Goal: Task Accomplishment & Management: Manage account settings

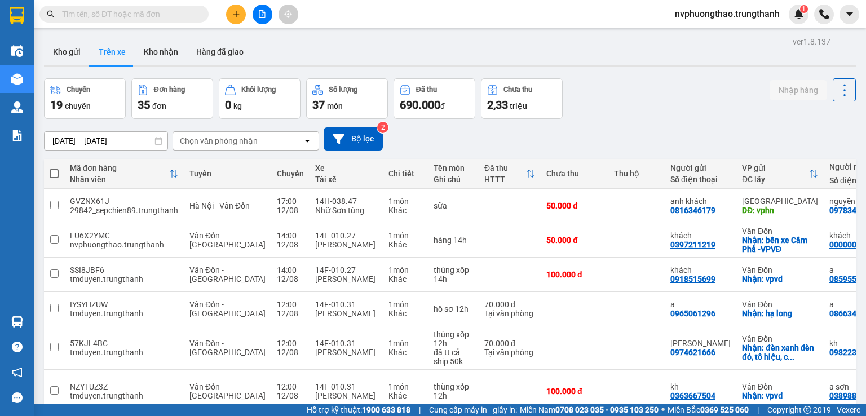
click at [72, 48] on button "Kho gửi" at bounding box center [67, 51] width 46 height 27
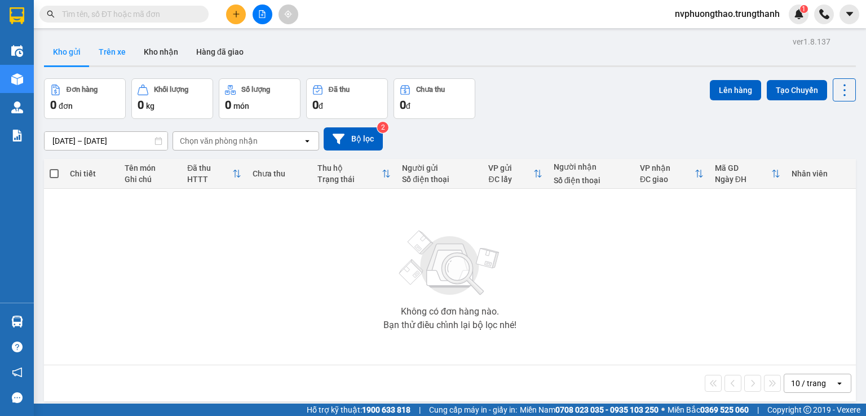
click at [101, 53] on button "Trên xe" at bounding box center [112, 51] width 45 height 27
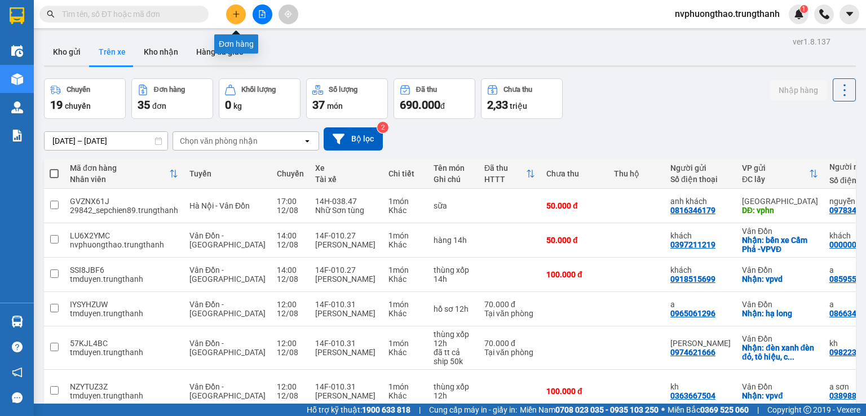
click at [232, 11] on icon "plus" at bounding box center [236, 14] width 8 height 8
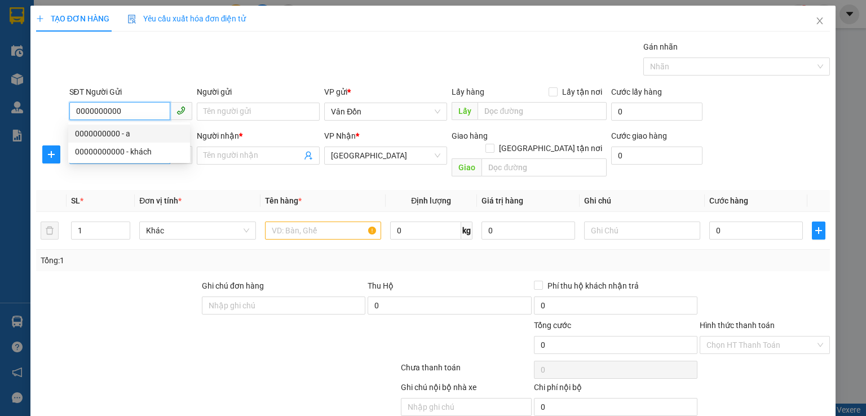
click at [127, 151] on div "00000000000 - khách" at bounding box center [129, 151] width 108 height 12
type input "00000000000"
type input "khách"
type input "hàng dọc đg-lxe ptung"
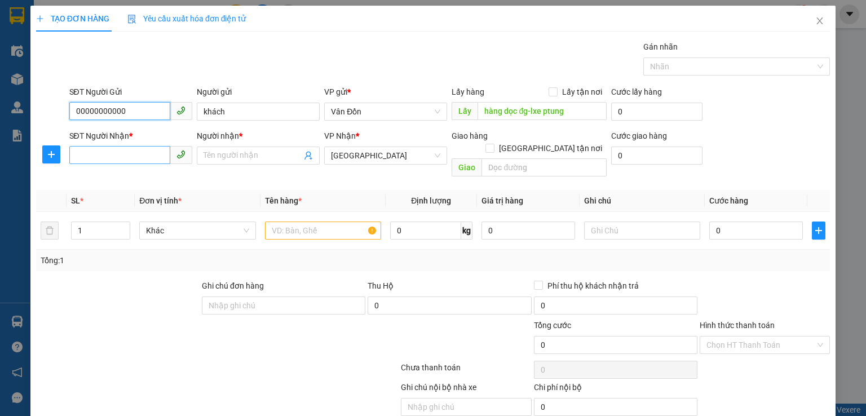
type input "00000000000"
click at [131, 149] on input "SĐT Người Nhận *" at bounding box center [119, 155] width 101 height 18
type input "vpvđ"
click at [549, 93] on input "Lấy tận nơi" at bounding box center [552, 91] width 8 height 8
checkbox input "true"
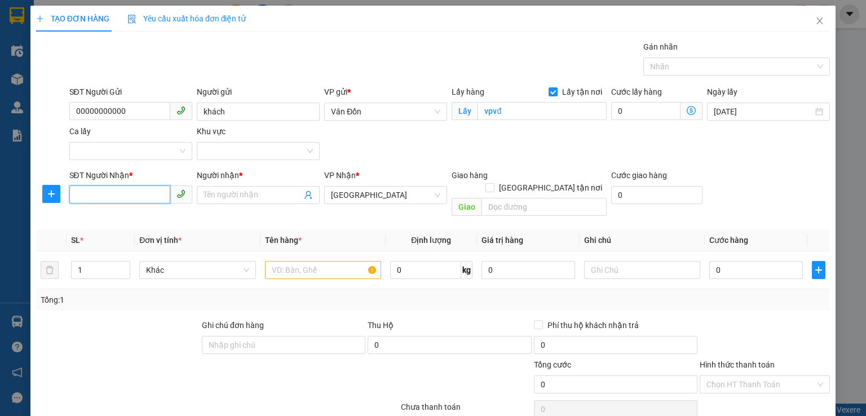
click at [141, 197] on input "SĐT Người Nhận *" at bounding box center [119, 194] width 101 height 18
type input "0913022789"
click at [260, 185] on div "Người nhận *" at bounding box center [258, 177] width 123 height 17
click at [259, 190] on input "Người nhận *" at bounding box center [252, 195] width 98 height 12
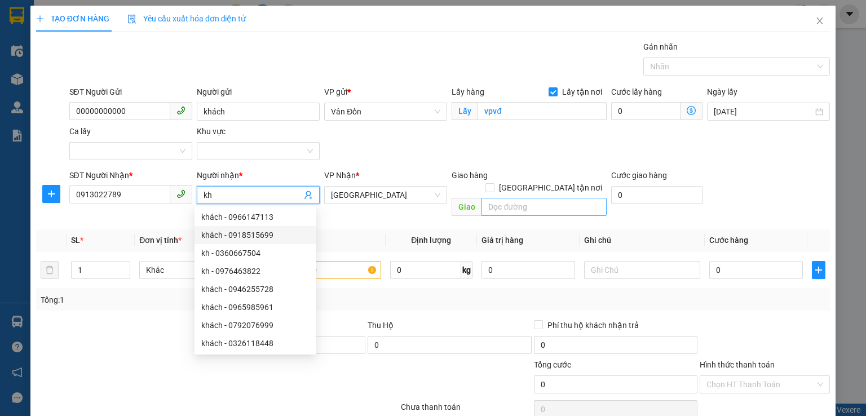
type input "kh"
click at [522, 198] on input "text" at bounding box center [543, 207] width 125 height 18
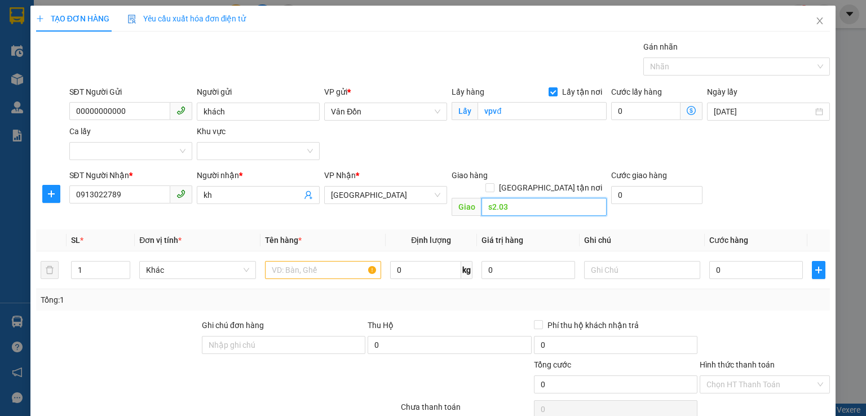
click at [509, 198] on input "s2.03" at bounding box center [543, 207] width 125 height 18
type input "s2.03 đô thị gia lâm"
click at [709, 261] on input "0" at bounding box center [756, 270] width 94 height 18
type input "10"
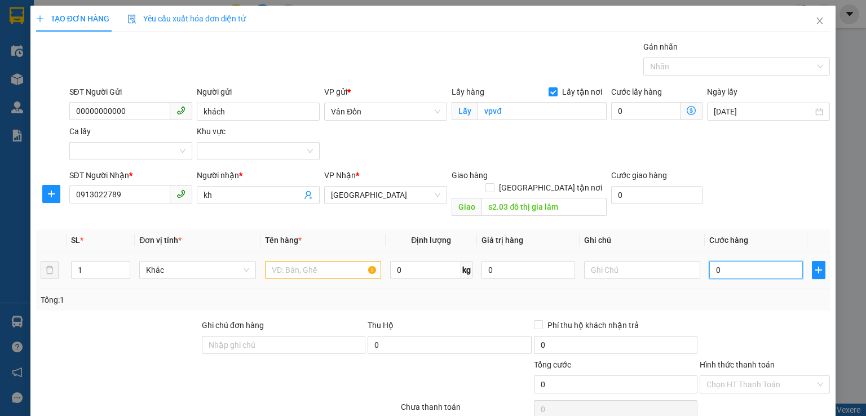
type input "10"
type input "100"
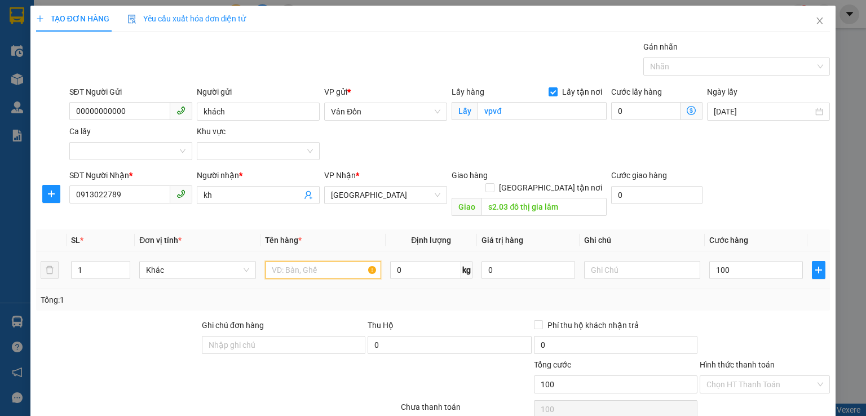
type input "100.000"
click at [327, 261] on input "text" at bounding box center [323, 270] width 116 height 18
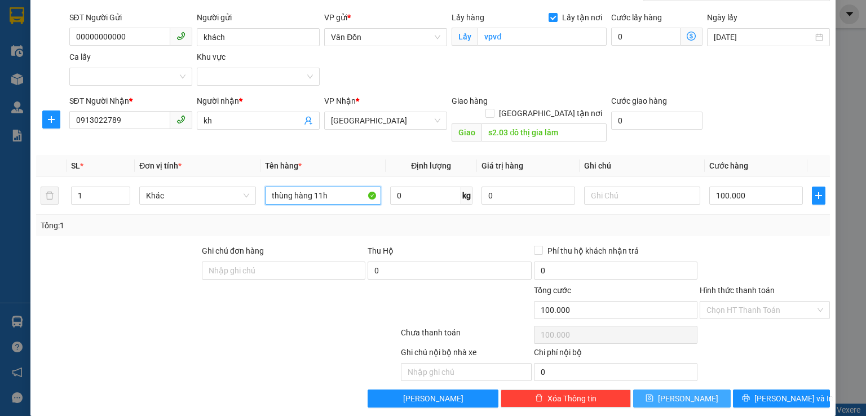
type input "thùng hàng 11h"
click at [679, 389] on button "Lưu" at bounding box center [681, 398] width 97 height 18
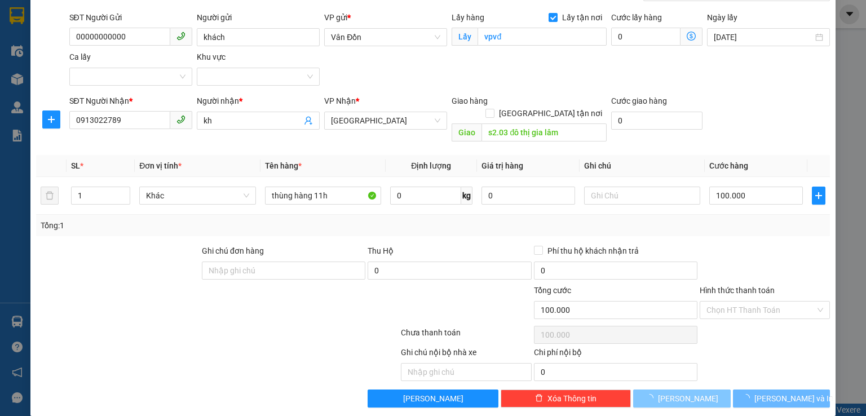
checkbox input "false"
type input "0"
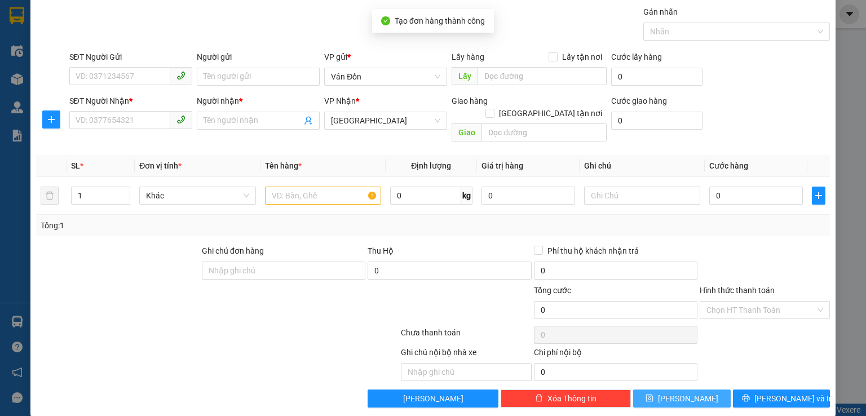
scroll to position [0, 0]
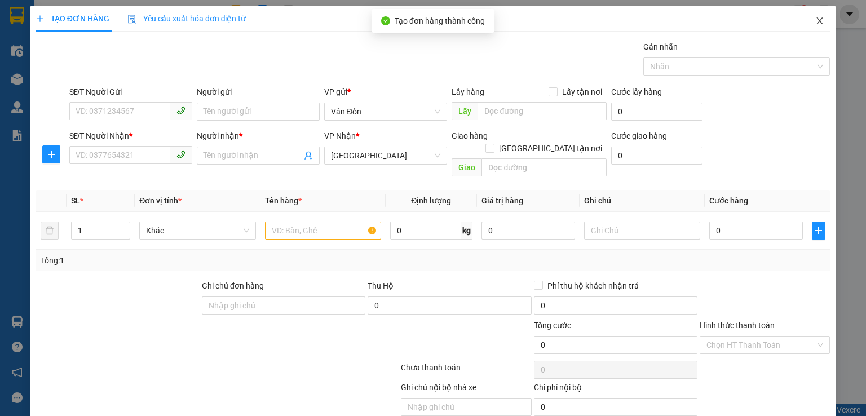
click at [807, 26] on span "Close" at bounding box center [820, 22] width 32 height 32
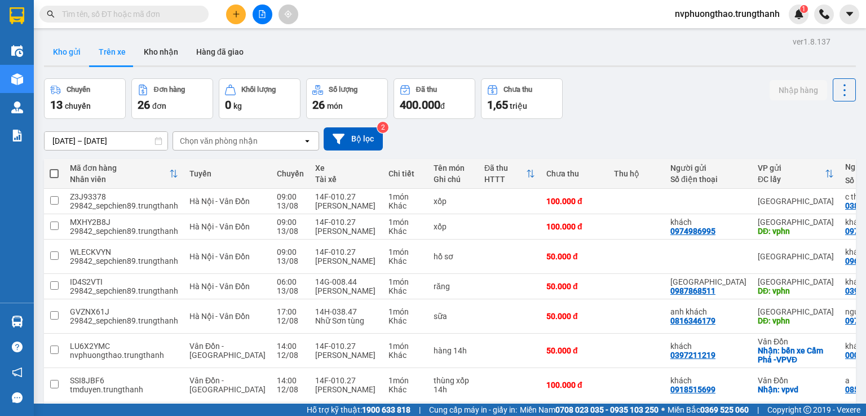
click at [61, 43] on button "Kho gửi" at bounding box center [67, 51] width 46 height 27
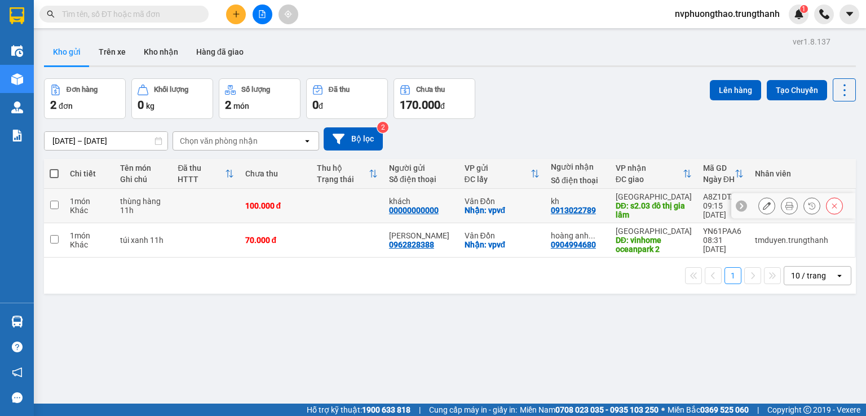
click at [56, 197] on td at bounding box center [54, 206] width 20 height 34
checkbox input "true"
click at [47, 205] on td at bounding box center [54, 206] width 20 height 34
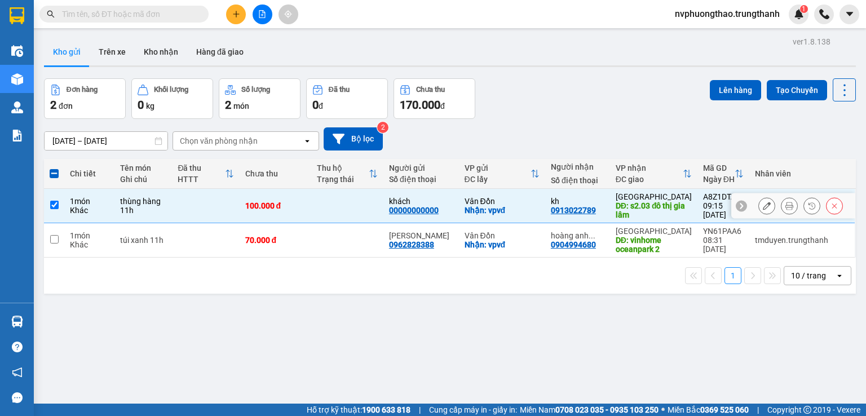
click at [101, 203] on div "1 món" at bounding box center [89, 201] width 39 height 9
checkbox input "false"
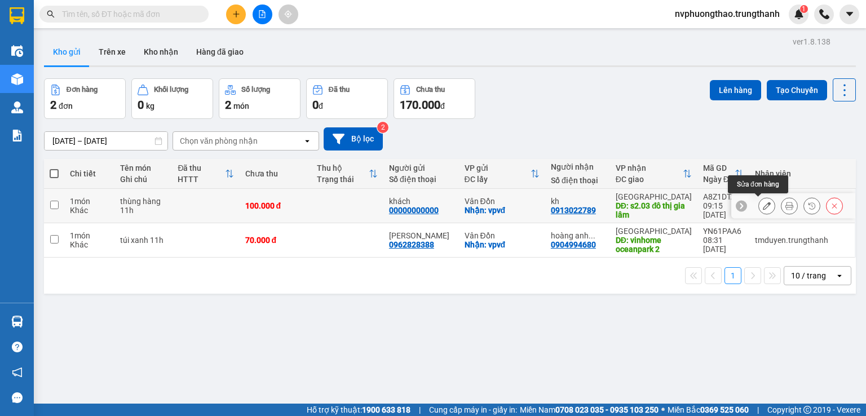
click at [762, 203] on icon at bounding box center [766, 206] width 8 height 8
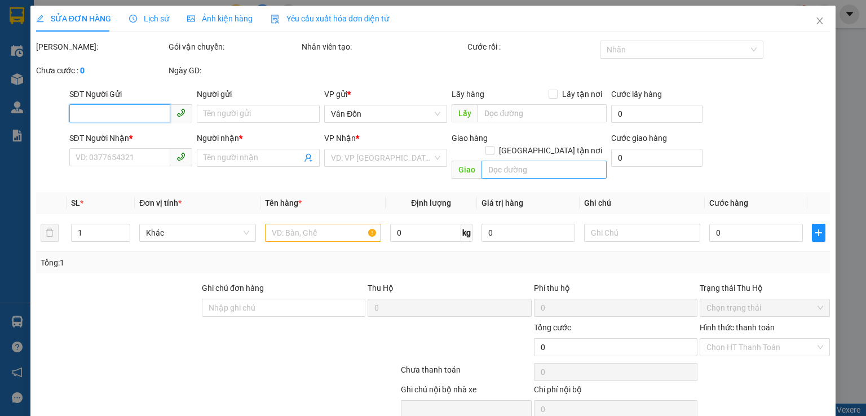
type input "00000000000"
type input "khách"
checkbox input "true"
type input "vpvđ"
type input "0913022789"
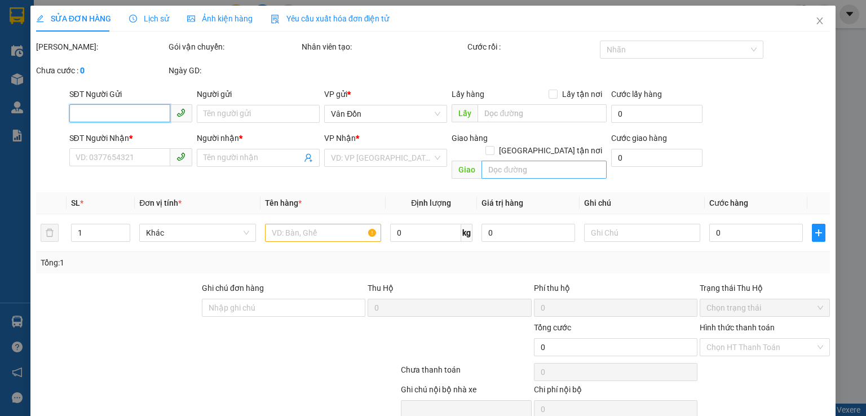
type input "kh"
type input "s2.03 đô thị gia lâm"
type input "100.000"
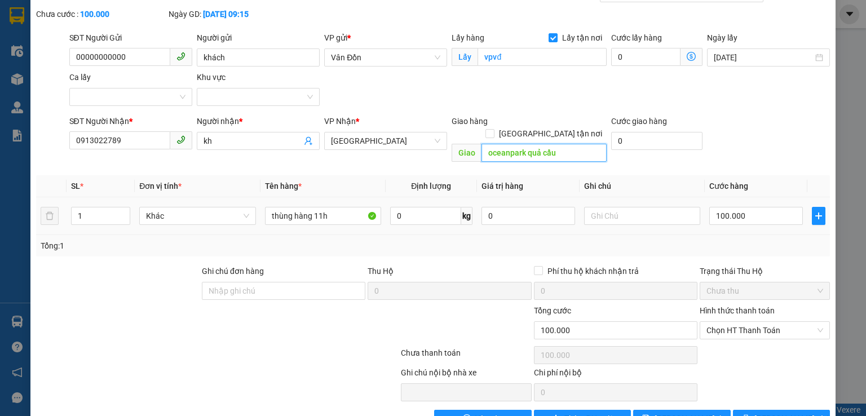
scroll to position [77, 0]
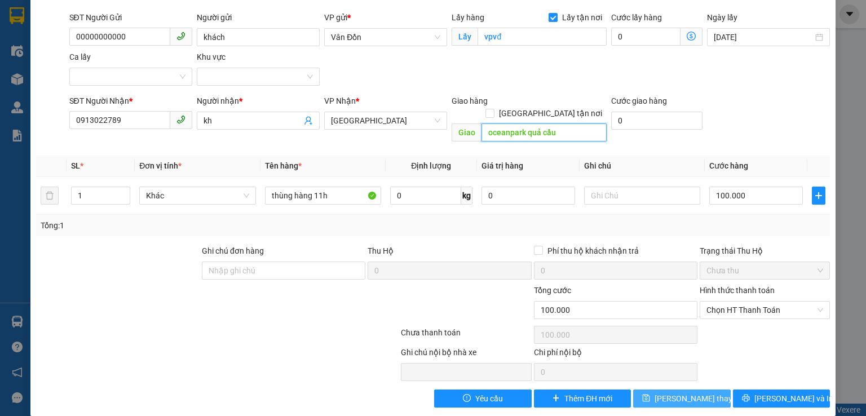
type input "oceanpark quả cầu"
click at [672, 392] on span "[PERSON_NAME] thay đổi" at bounding box center [699, 398] width 90 height 12
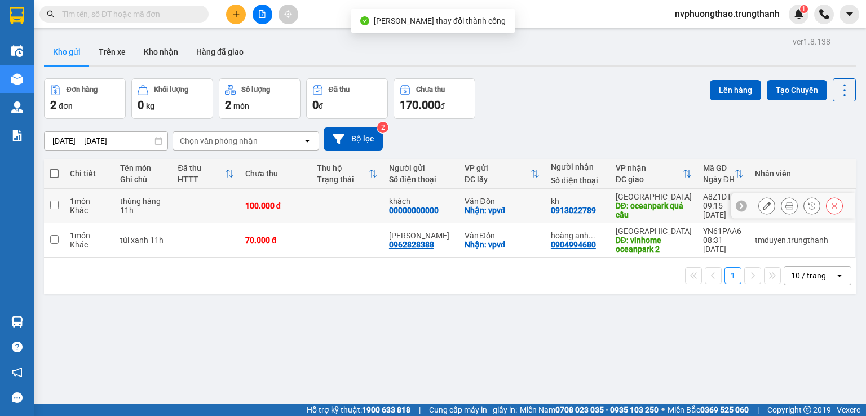
click at [47, 206] on td at bounding box center [54, 206] width 20 height 34
checkbox input "true"
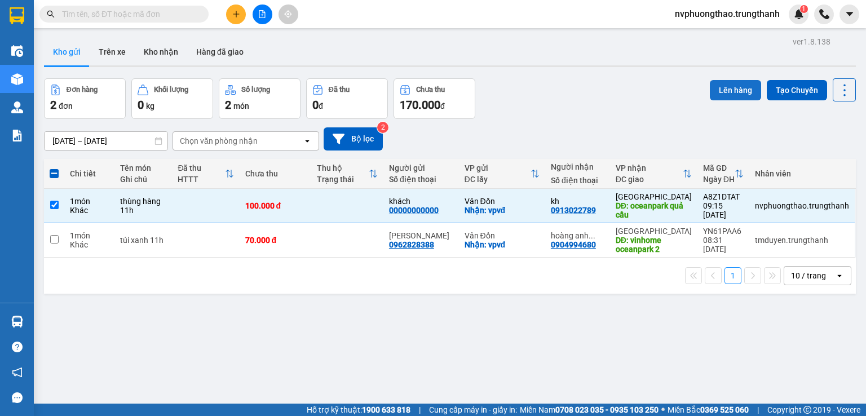
click at [718, 88] on button "Lên hàng" at bounding box center [734, 90] width 51 height 20
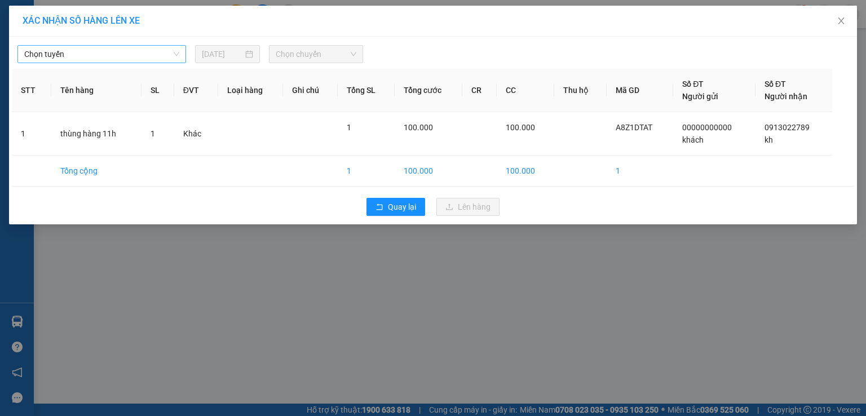
click at [170, 54] on span "Chọn tuyến" at bounding box center [101, 54] width 155 height 17
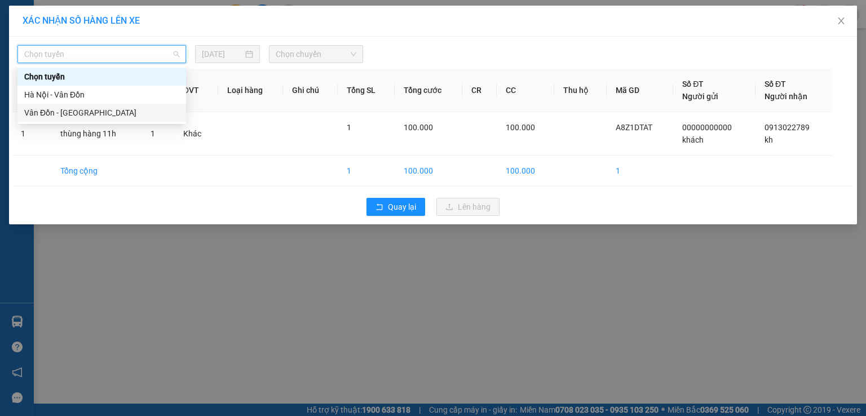
click at [99, 116] on div "Vân Đồn - [GEOGRAPHIC_DATA]" at bounding box center [101, 113] width 155 height 12
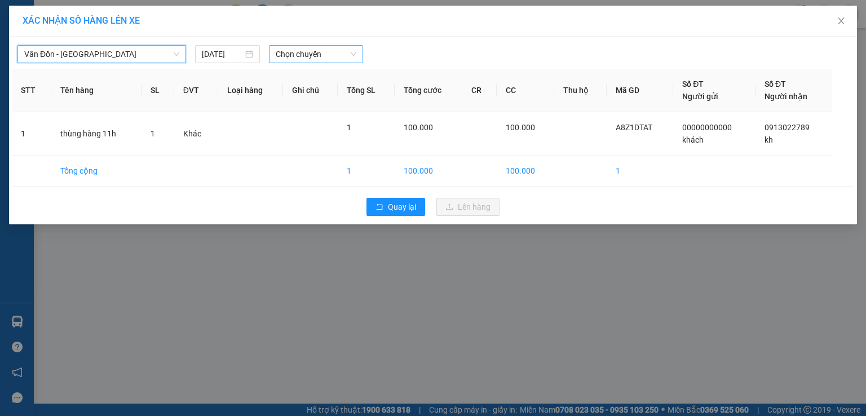
click at [288, 57] on span "Chọn chuyến" at bounding box center [316, 54] width 81 height 17
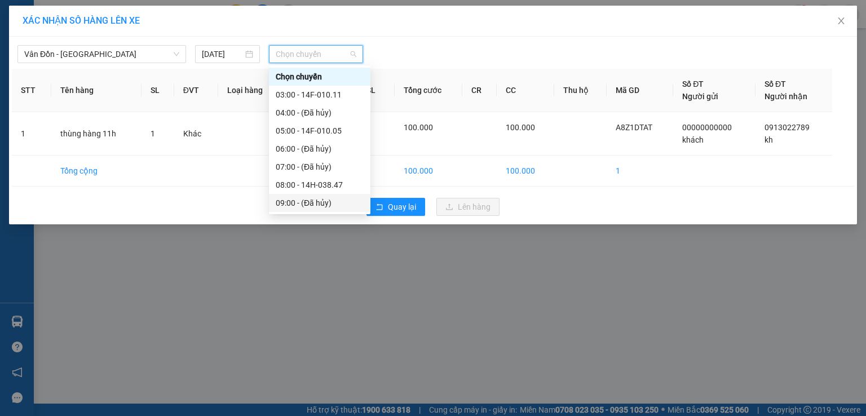
scroll to position [56, 0]
click at [332, 180] on div "11:00 - 14G-008.44" at bounding box center [320, 182] width 88 height 12
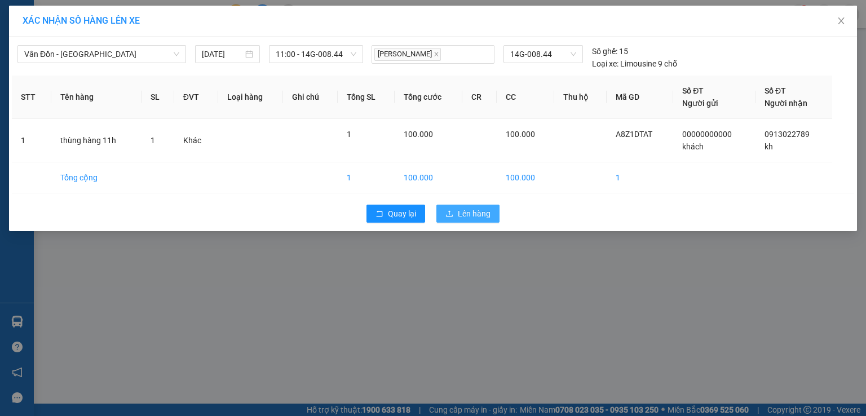
click at [453, 214] on icon "upload" at bounding box center [449, 214] width 8 height 8
